Goal: Transaction & Acquisition: Purchase product/service

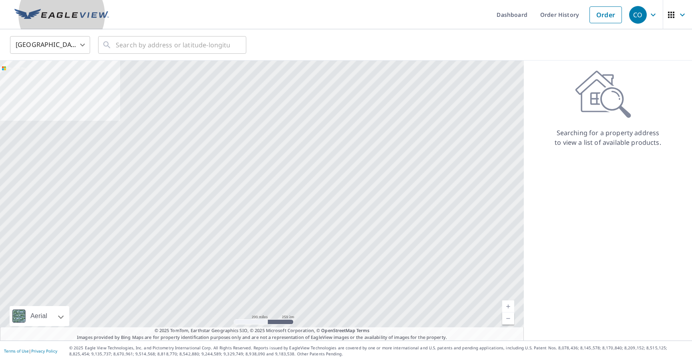
click at [61, 13] on img at bounding box center [61, 15] width 95 height 12
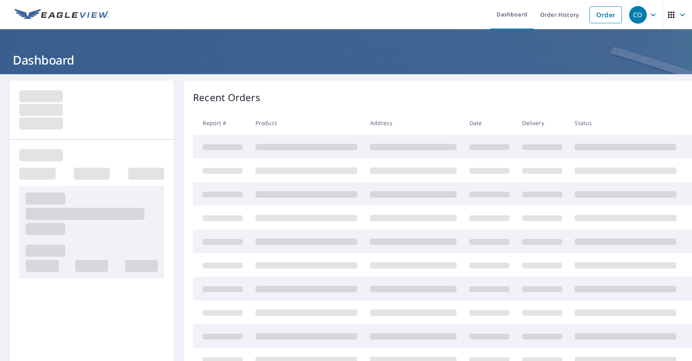
click at [60, 38] on header "Dashboard" at bounding box center [346, 51] width 692 height 45
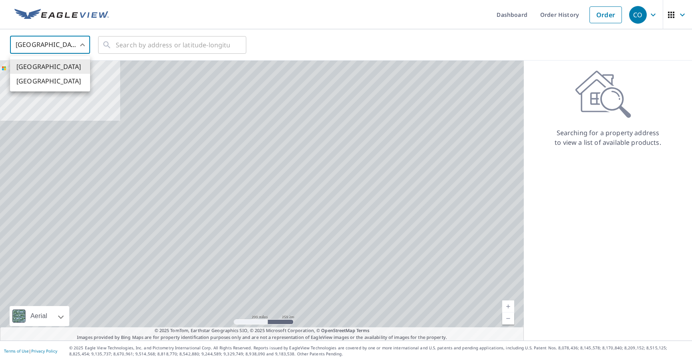
click at [59, 38] on body "CO CO Dashboard Order History Order CO [GEOGRAPHIC_DATA] US ​ ​ Aerial Road A s…" at bounding box center [346, 180] width 692 height 361
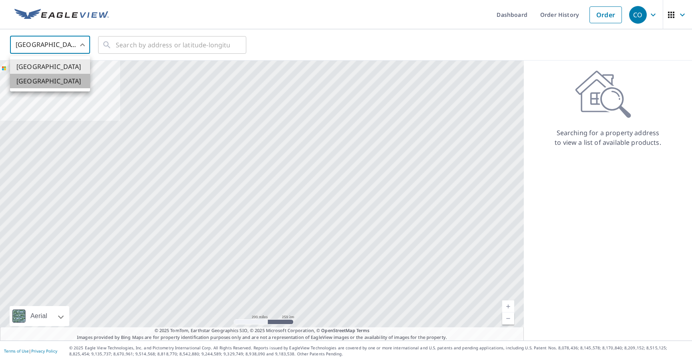
click at [53, 77] on li "[GEOGRAPHIC_DATA]" at bounding box center [50, 81] width 80 height 14
type input "CA"
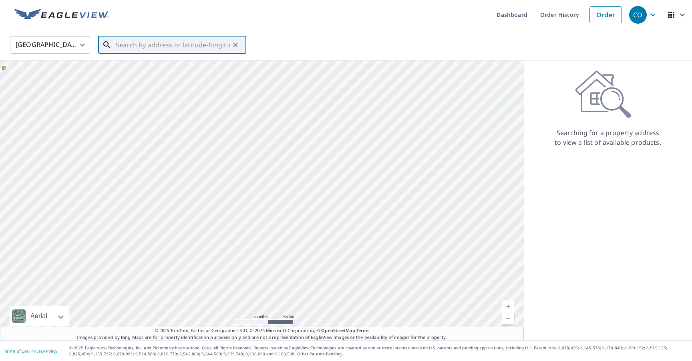
click at [157, 40] on input "text" at bounding box center [173, 45] width 114 height 22
paste input "[STREET_ADDRESS]"
type input "[STREET_ADDRESS]"
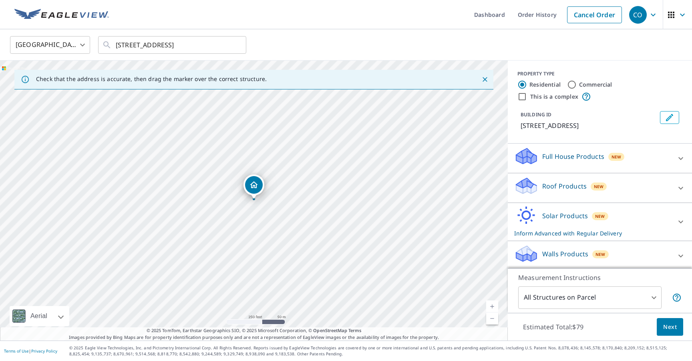
scroll to position [2, 0]
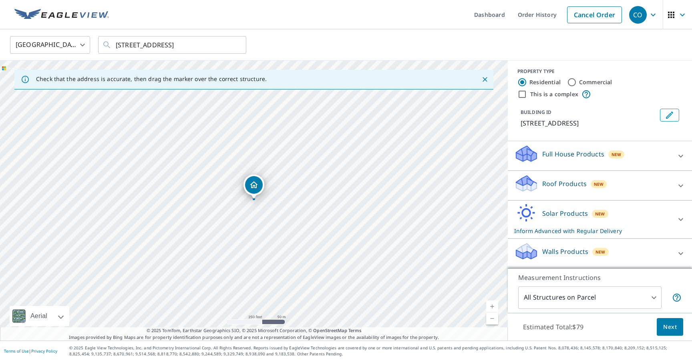
click at [573, 212] on p "Solar Products" at bounding box center [566, 213] width 46 height 10
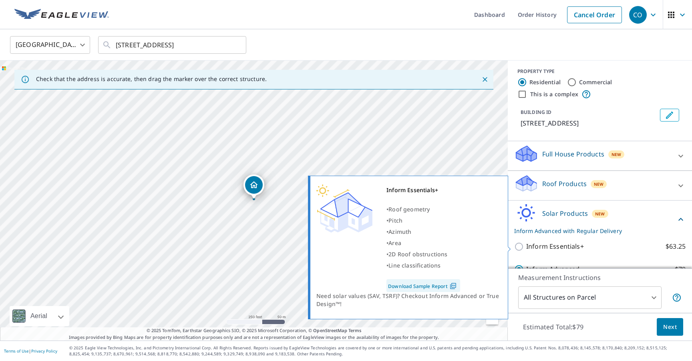
click at [540, 245] on p "Inform Essentials+" at bounding box center [556, 246] width 58 height 10
click at [527, 245] on input "Inform Essentials+ $63.25" at bounding box center [521, 247] width 12 height 10
checkbox input "true"
checkbox input "false"
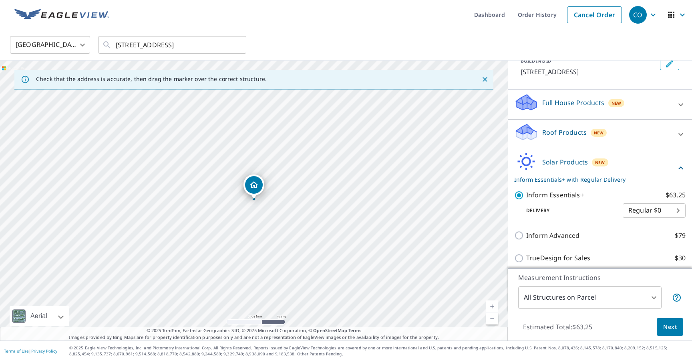
click at [680, 324] on button "Next" at bounding box center [670, 327] width 26 height 18
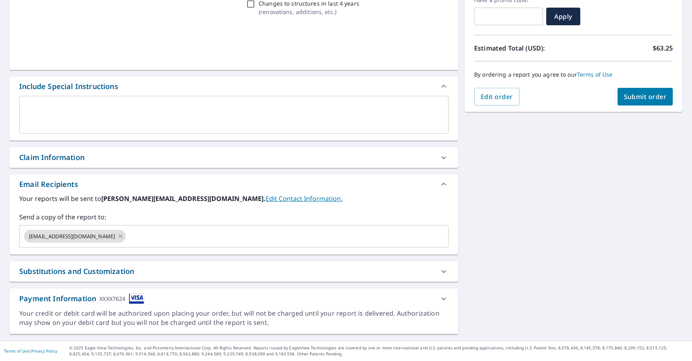
scroll to position [144, 0]
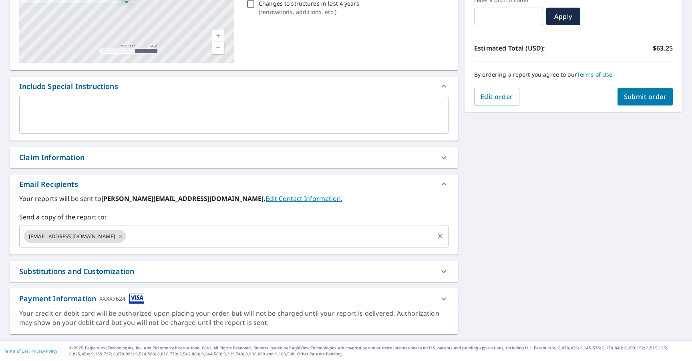
click at [127, 236] on input "text" at bounding box center [280, 235] width 306 height 15
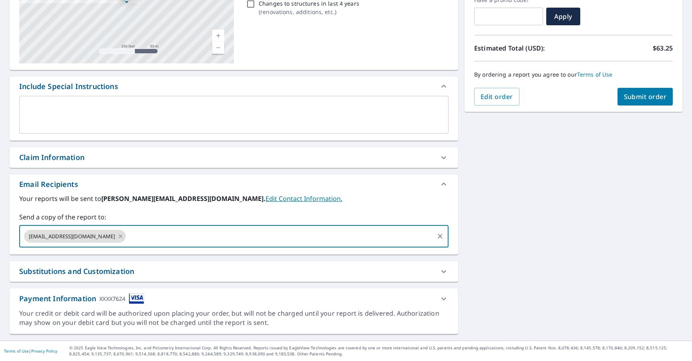
checkbox input "true"
type input "[PERSON_NAME][EMAIL_ADDRESS][PERSON_NAME][DOMAIN_NAME]"
click at [489, 252] on div "**********" at bounding box center [346, 135] width 692 height 410
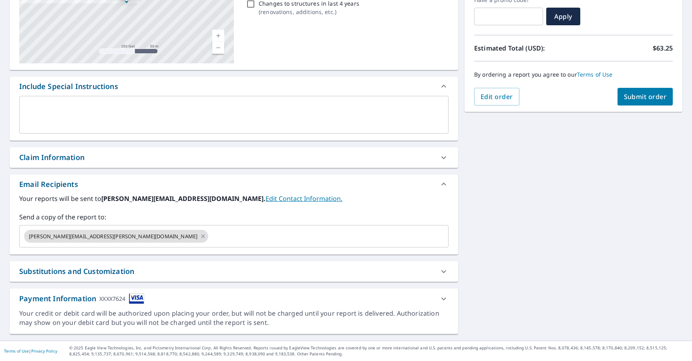
click at [632, 92] on span "Submit order" at bounding box center [645, 96] width 43 height 9
checkbox input "true"
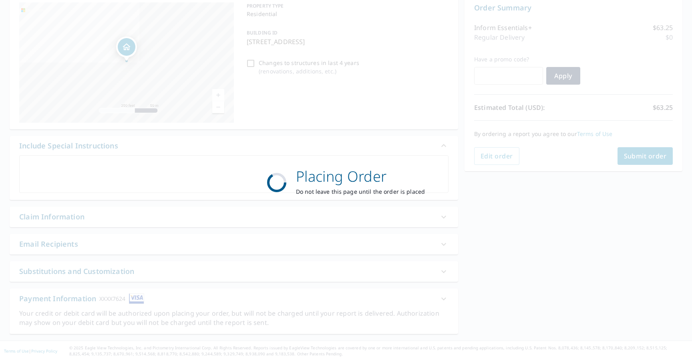
scroll to position [85, 0]
